Goal: Transaction & Acquisition: Subscribe to service/newsletter

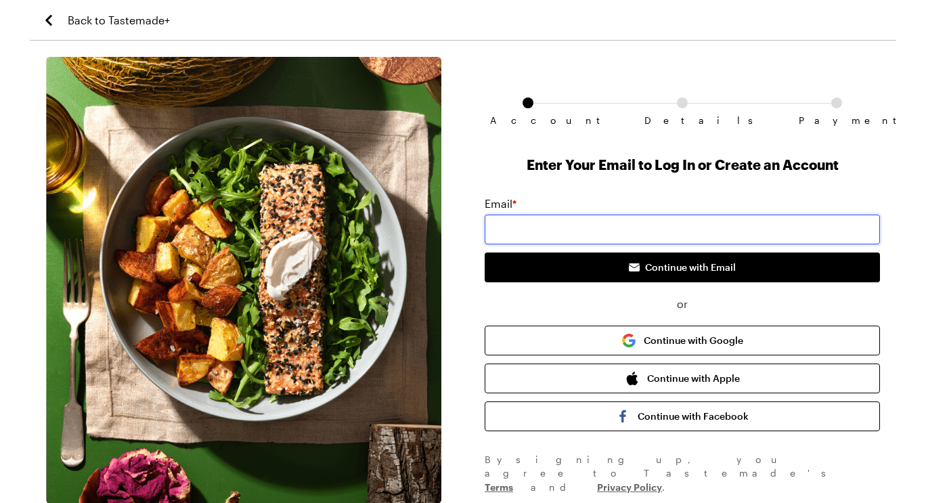
click at [639, 230] on input "email" at bounding box center [682, 230] width 395 height 30
type input "luan_nighean@Live.com"
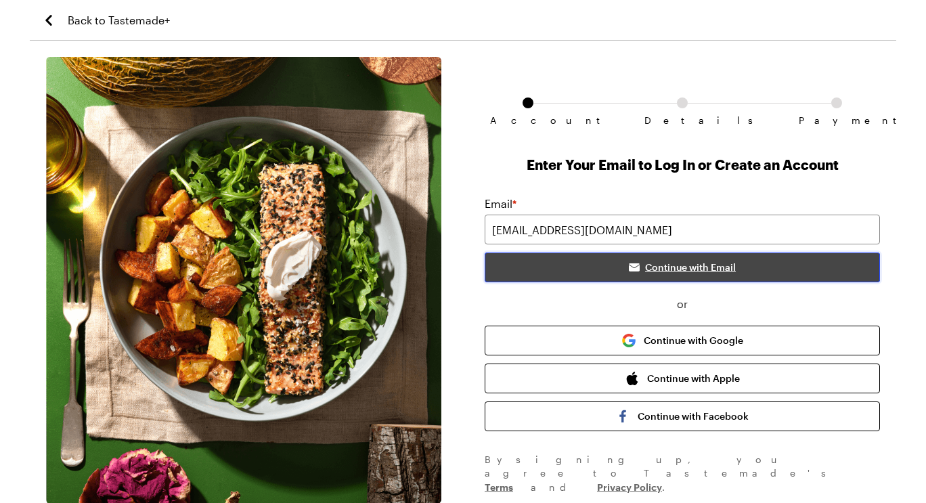
click at [677, 270] on span "Continue with Email" at bounding box center [690, 268] width 91 height 14
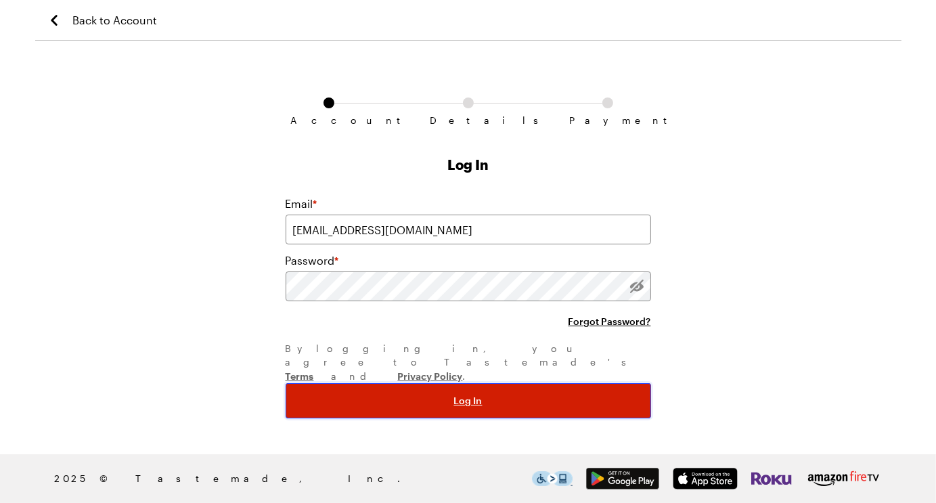
click at [425, 383] on button "Log In" at bounding box center [469, 400] width 366 height 35
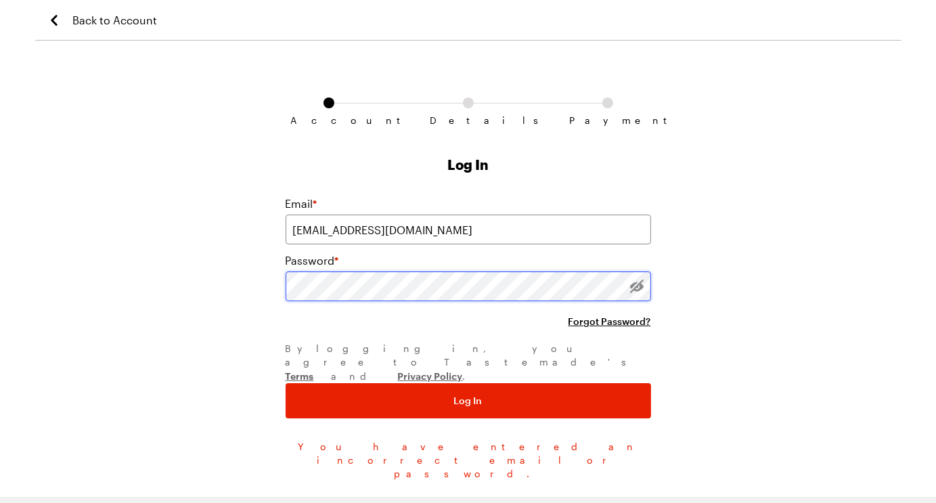
click at [175, 274] on div "Account Details Payment Log In Email * luan_nighean@live.com Password * Forgot …" at bounding box center [468, 269] width 867 height 424
click at [620, 323] on span "Forgot Password?" at bounding box center [610, 322] width 83 height 14
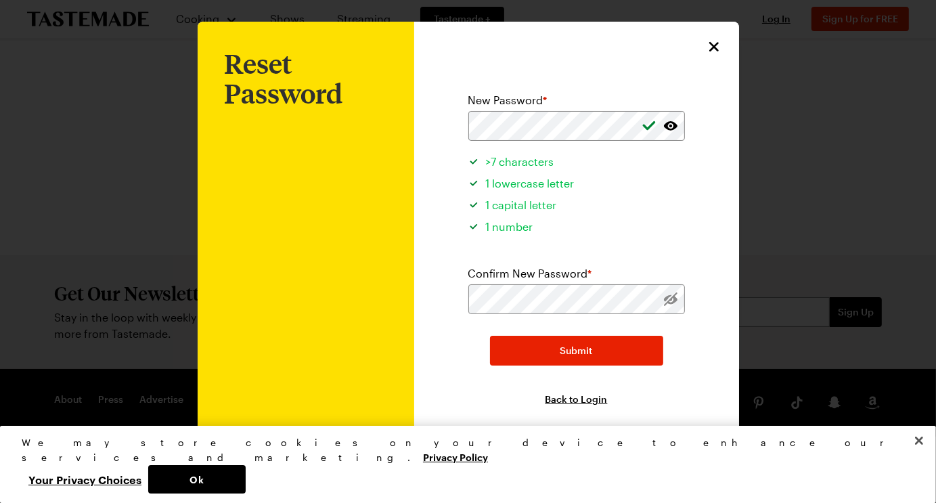
click at [510, 320] on form "New Password * >7 characters 1 lowercase letter 1 capital letter 1 number Confi…" at bounding box center [576, 235] width 217 height 341
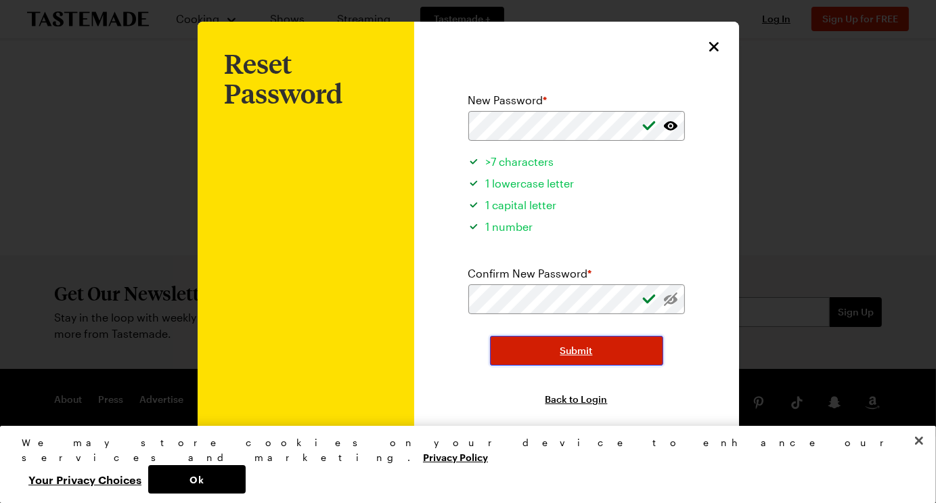
click at [527, 353] on button "Submit" at bounding box center [576, 351] width 173 height 30
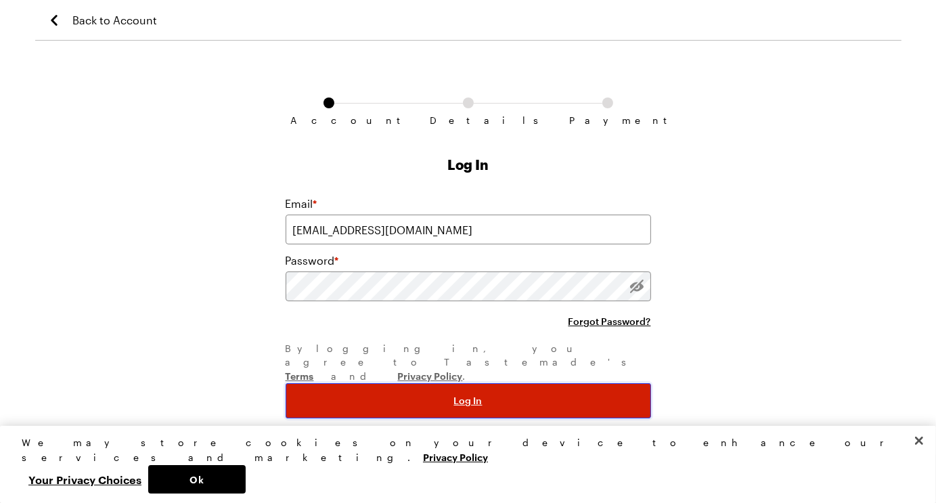
click at [486, 383] on button "Log In" at bounding box center [469, 400] width 366 height 35
